Goal: Task Accomplishment & Management: Manage account settings

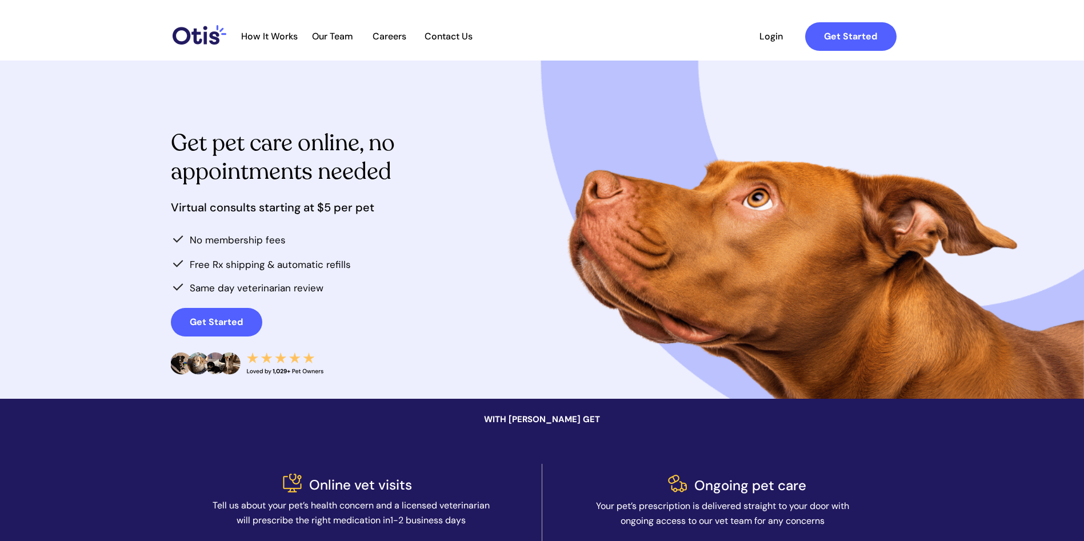
click at [771, 35] on span "Login" at bounding box center [771, 36] width 53 height 11
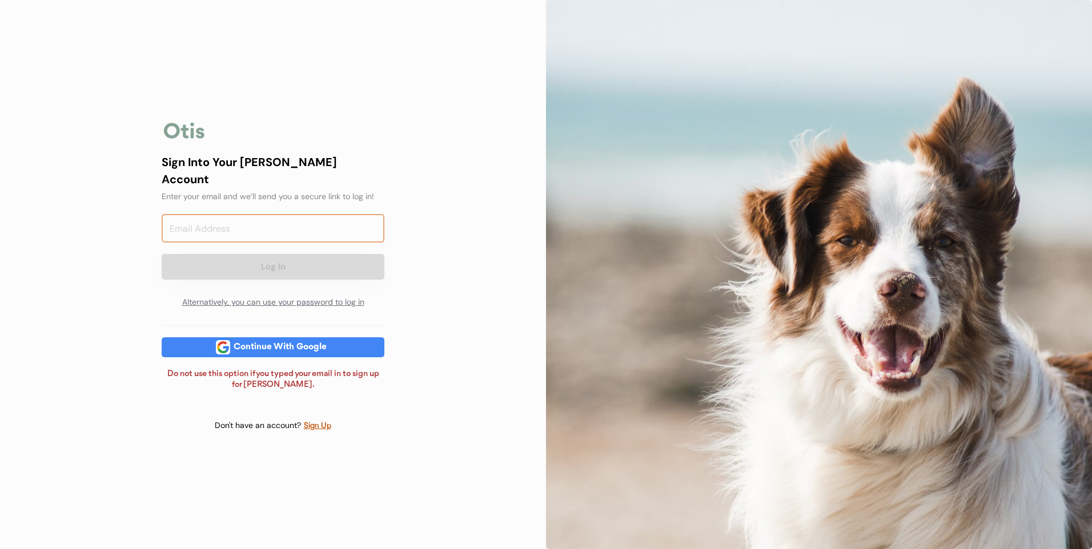
click at [266, 221] on input "email" at bounding box center [273, 228] width 223 height 29
type input "[EMAIL_ADDRESS][DOMAIN_NAME]"
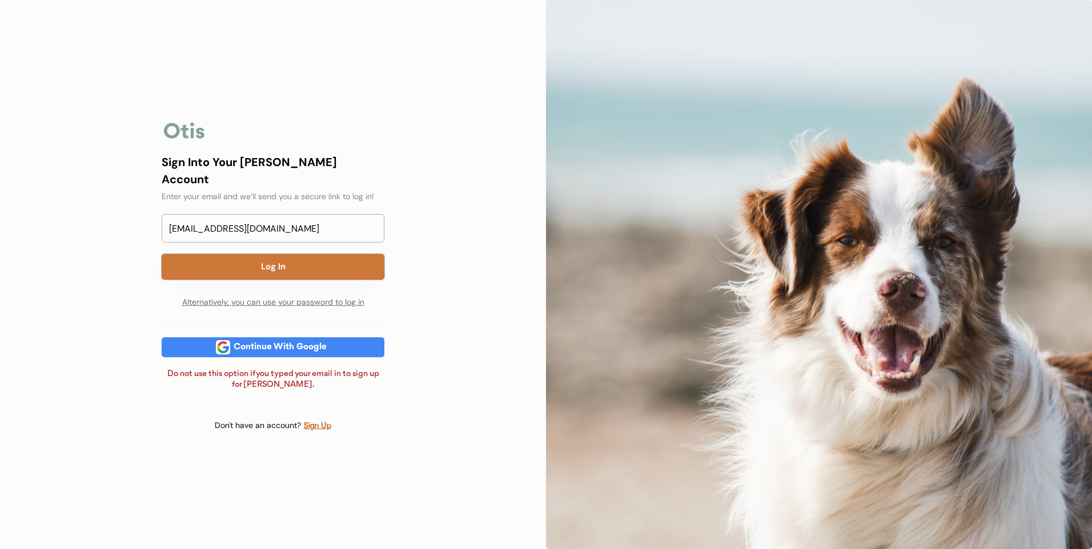
click at [284, 262] on button "Log In" at bounding box center [273, 267] width 223 height 26
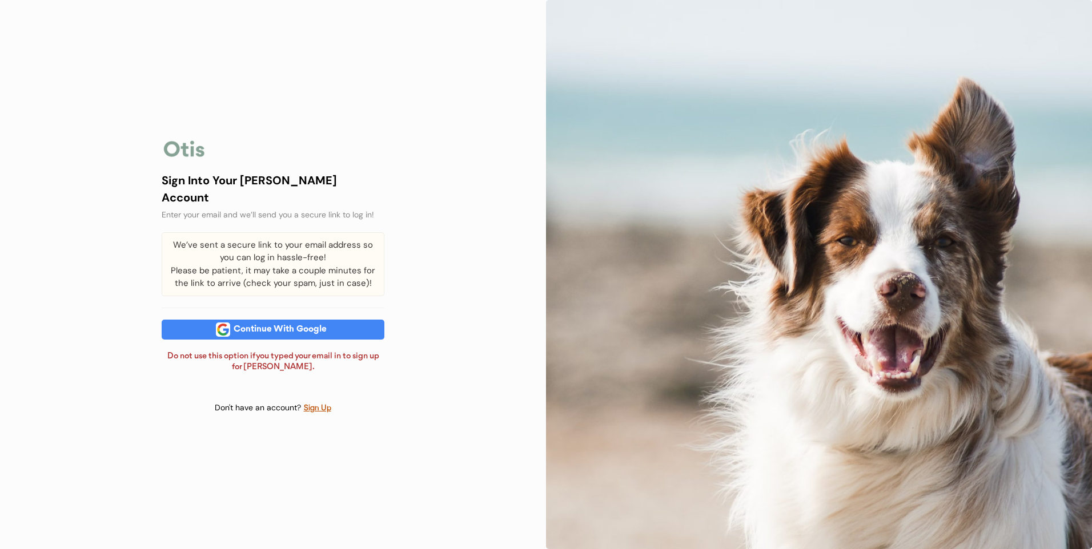
click at [291, 332] on div "Continue With Google" at bounding box center [280, 330] width 100 height 9
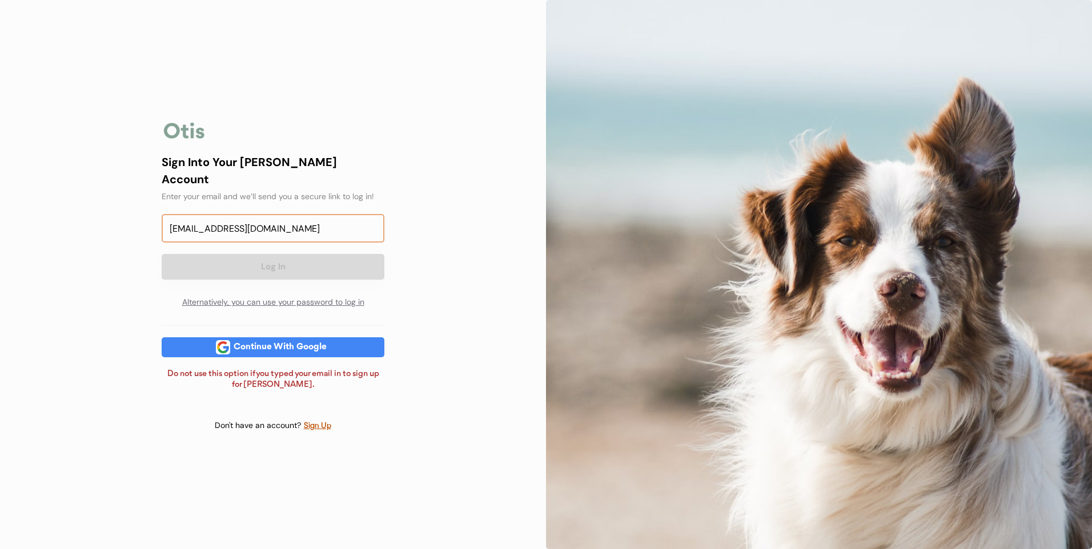
click at [340, 222] on input "lilbean22@hotmail.com" at bounding box center [273, 228] width 223 height 29
click at [316, 296] on div "Alternatively, you can use your password to log in" at bounding box center [273, 302] width 223 height 23
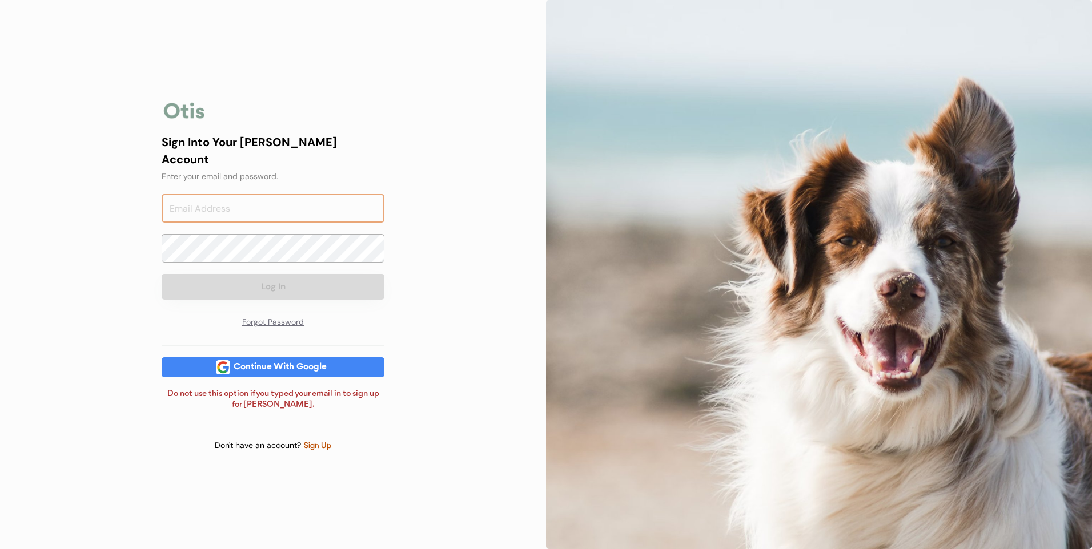
click at [311, 199] on input "email" at bounding box center [273, 208] width 223 height 29
type input "[EMAIL_ADDRESS][DOMAIN_NAME]"
click at [463, 296] on div "Sign Into Your Otis Account Enter your email and we’ll send you a secure link t…" at bounding box center [273, 274] width 546 height 549
